Goal: Find specific page/section: Find specific page/section

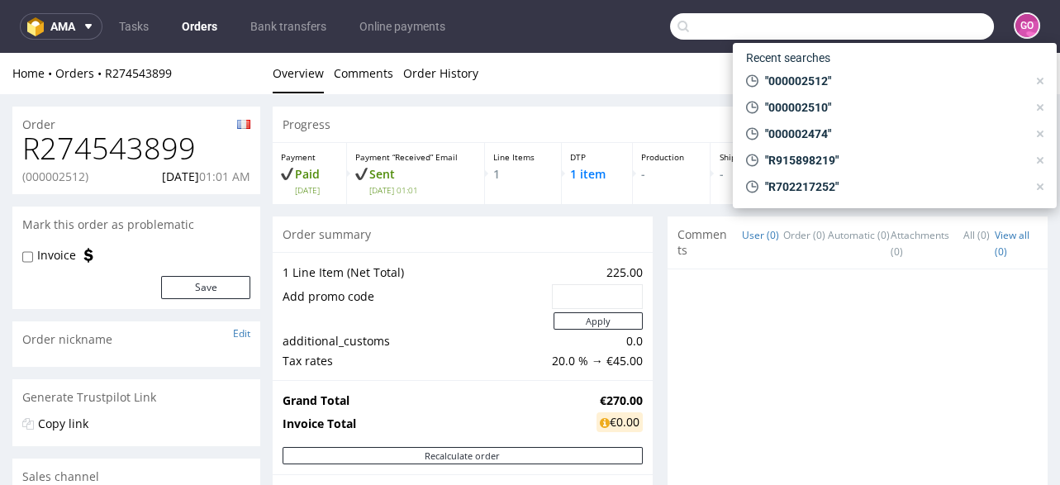
scroll to position [727, 0]
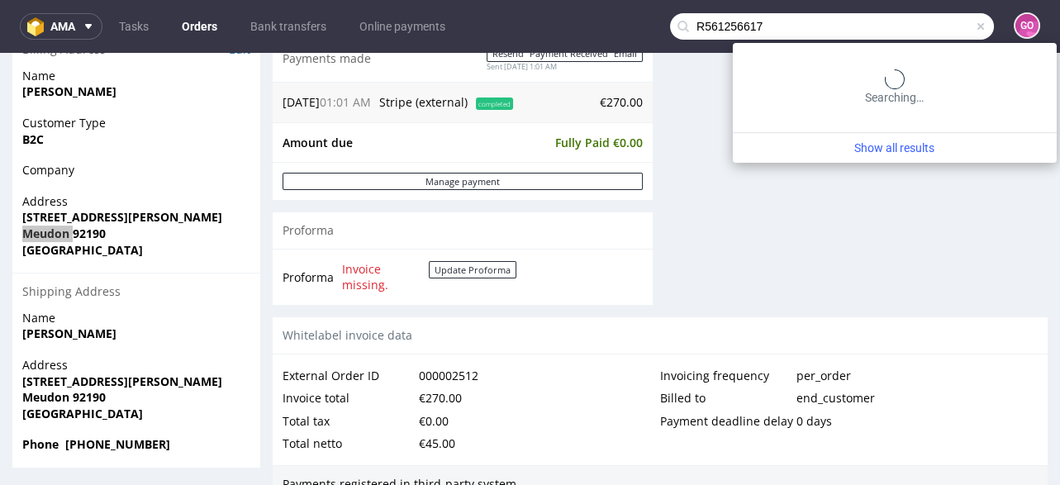
type input "R561256617"
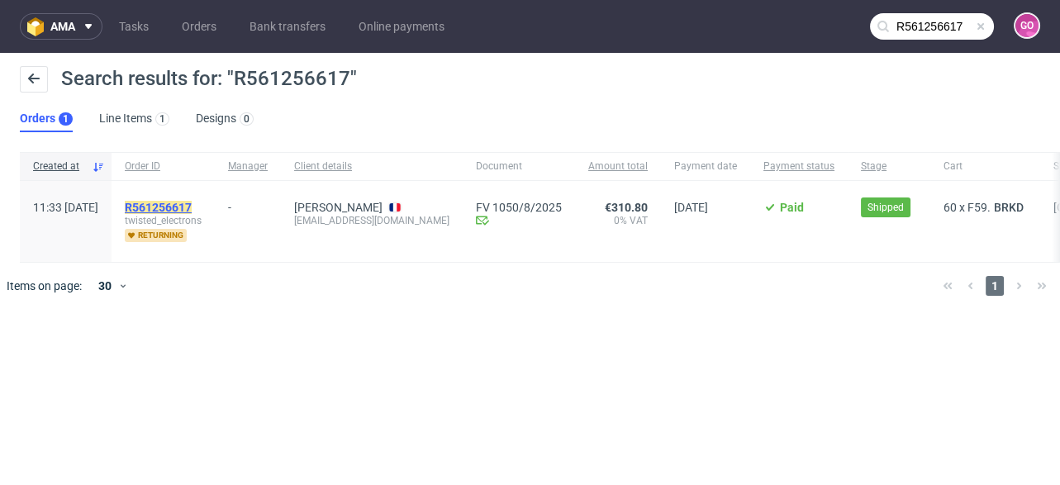
click at [192, 205] on mark "R561256617" at bounding box center [158, 207] width 67 height 13
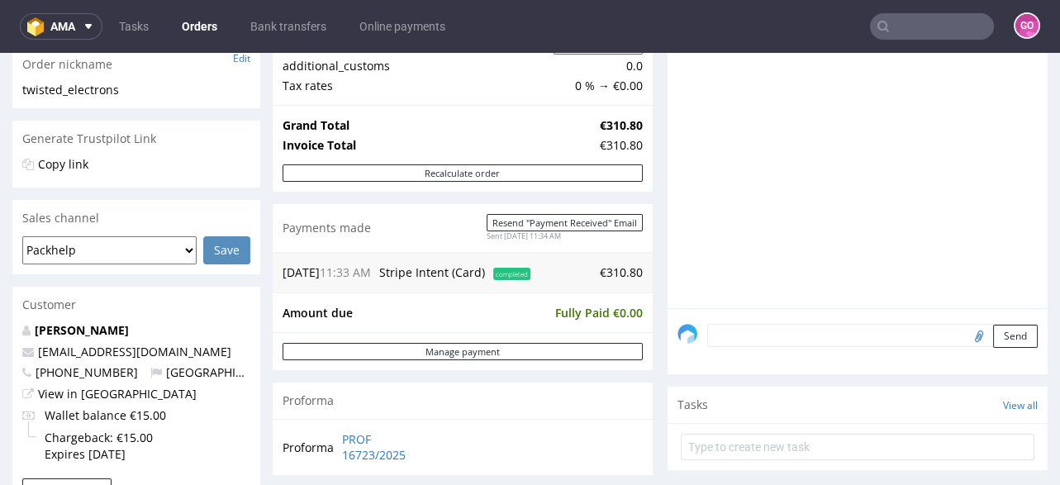
scroll to position [330, 0]
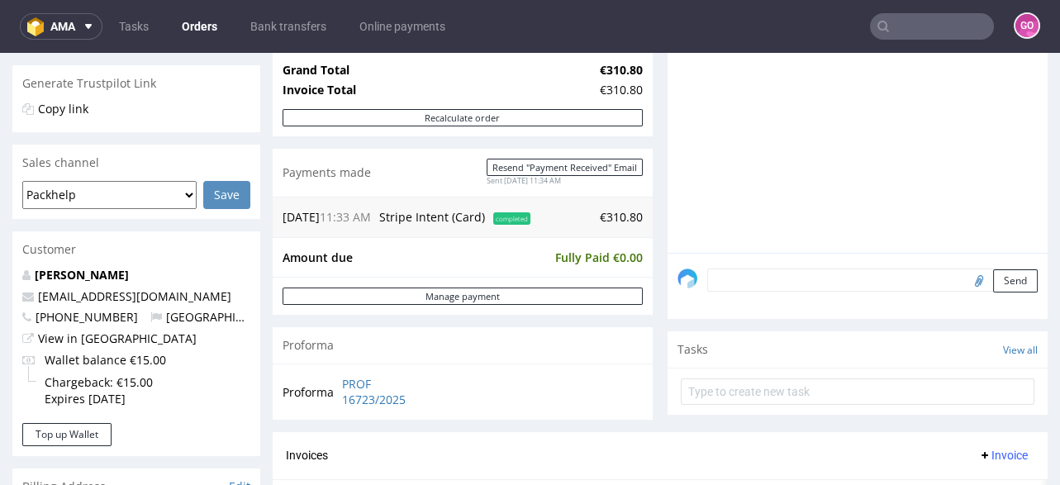
click at [933, 23] on input "text" at bounding box center [932, 26] width 124 height 26
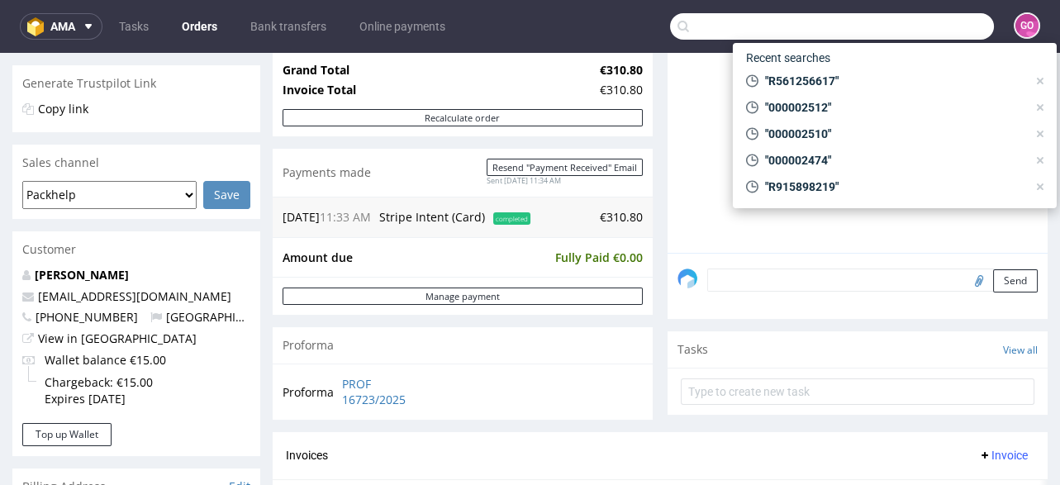
paste input "R770632395"
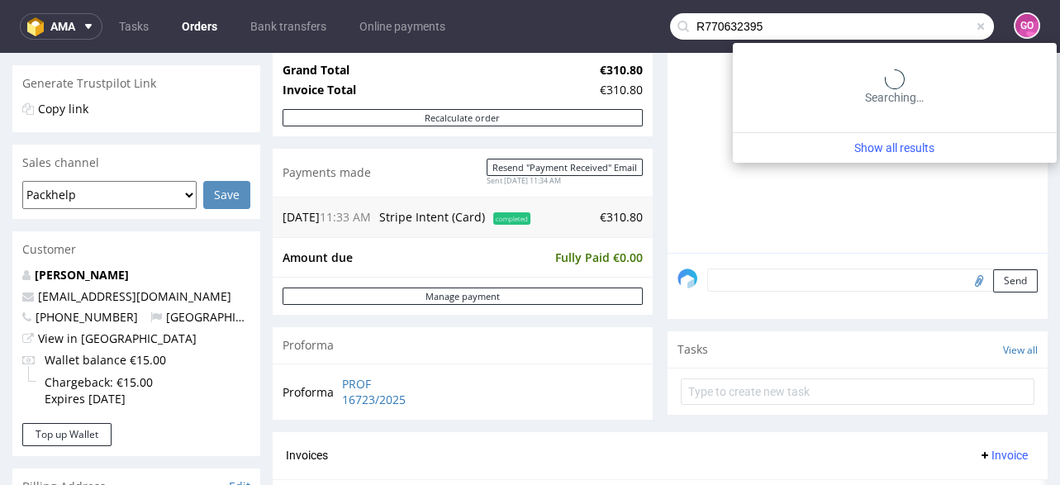
type input "R770632395"
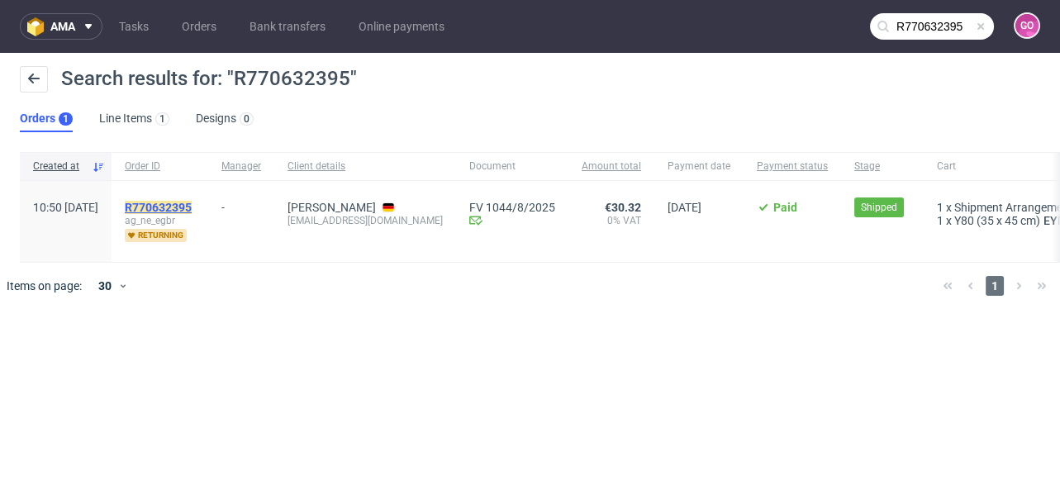
click at [192, 208] on mark "R770632395" at bounding box center [158, 207] width 67 height 13
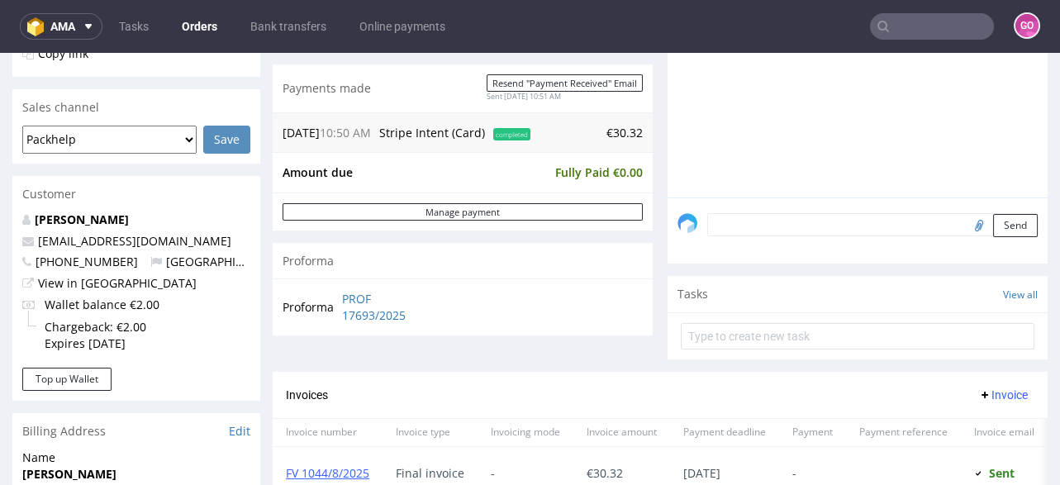
scroll to position [594, 0]
